Goal: Find contact information: Find contact information

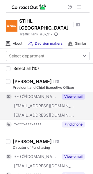
click at [71, 94] on button "View email" at bounding box center [73, 97] width 23 height 6
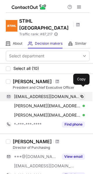
click at [81, 94] on span at bounding box center [81, 96] width 5 height 5
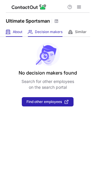
click at [10, 32] on span at bounding box center [8, 32] width 5 height 5
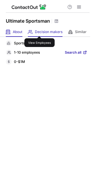
click at [39, 31] on span "Decision makers" at bounding box center [49, 32] width 28 height 5
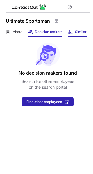
click at [78, 29] on div "Similar Similar Companies" at bounding box center [77, 32] width 19 height 10
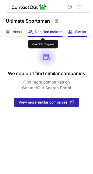
click at [43, 32] on span "Decision makers" at bounding box center [49, 32] width 28 height 5
